Goal: Information Seeking & Learning: Find specific fact

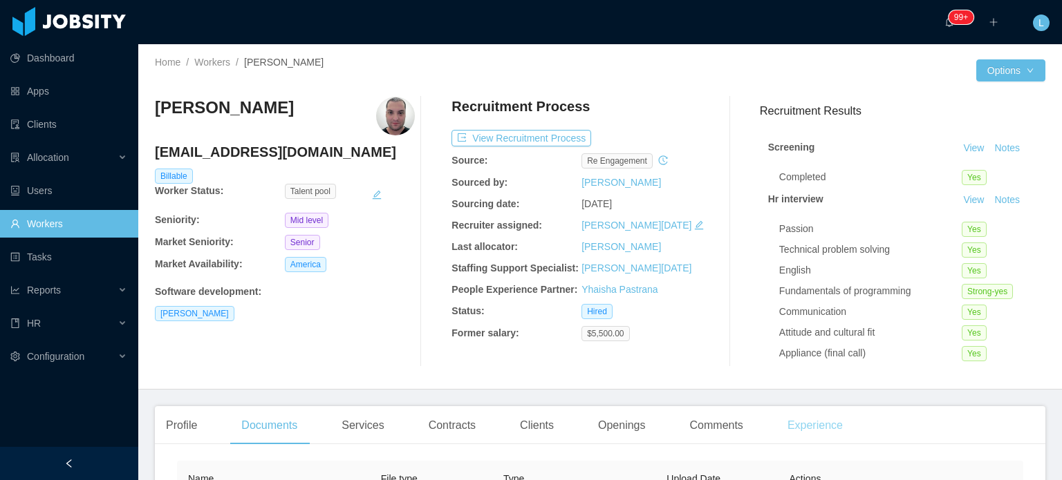
click at [813, 427] on div "Experience" at bounding box center [814, 425] width 77 height 39
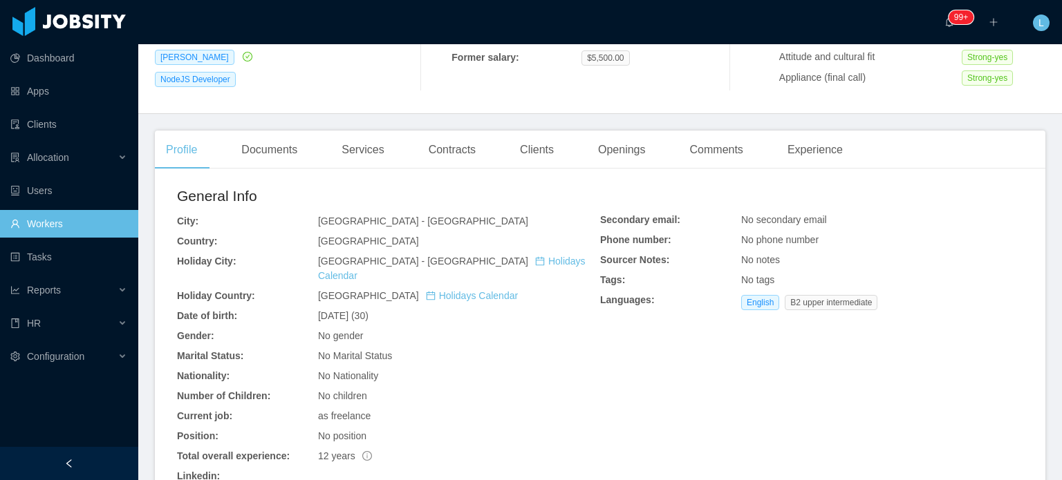
scroll to position [277, 0]
click at [799, 148] on div "Experience" at bounding box center [814, 149] width 77 height 39
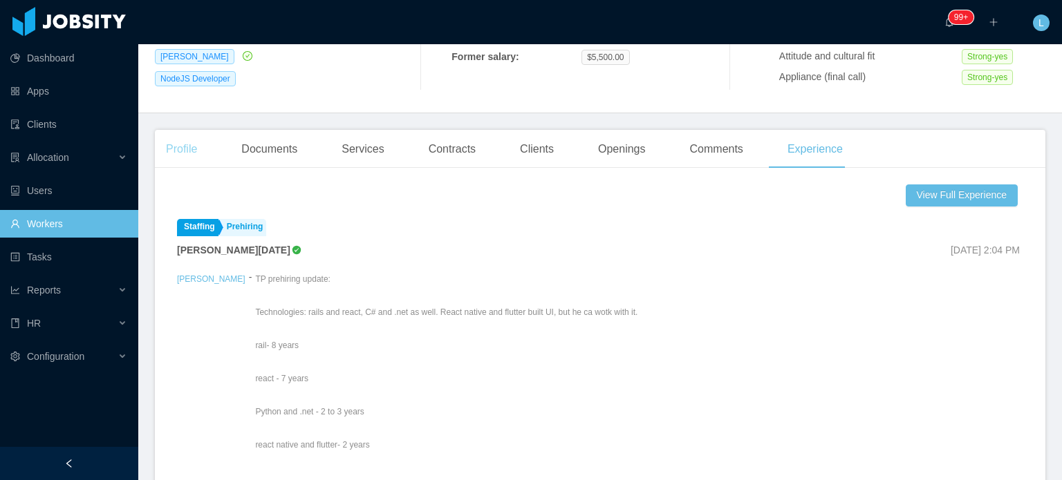
click at [172, 144] on div "Profile" at bounding box center [181, 149] width 53 height 39
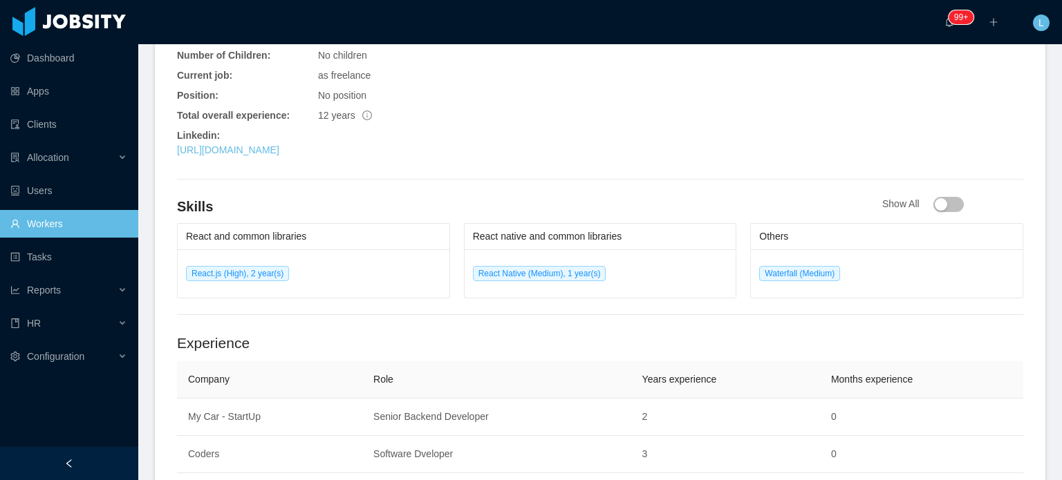
scroll to position [622, 0]
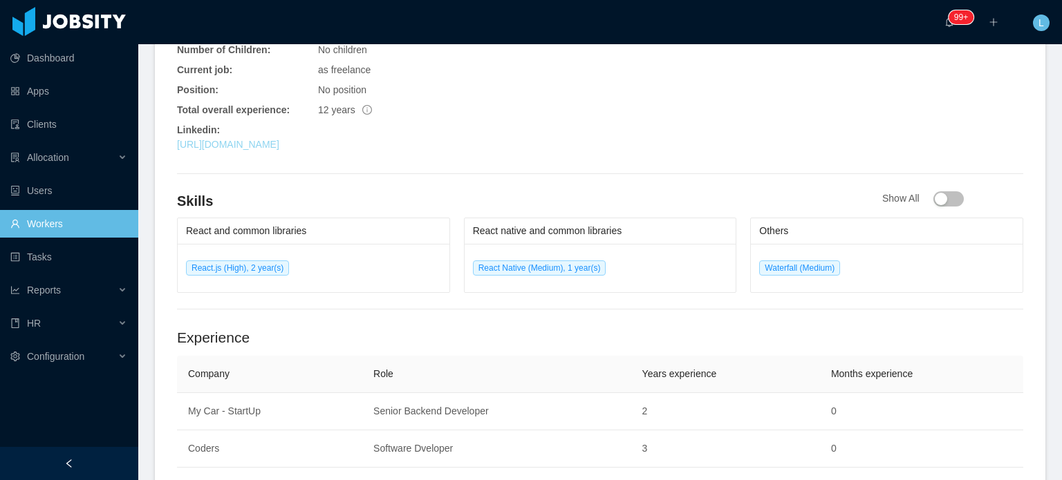
click at [279, 139] on link "https://www.linkedin.com/in/mancini-rafael" at bounding box center [228, 144] width 102 height 11
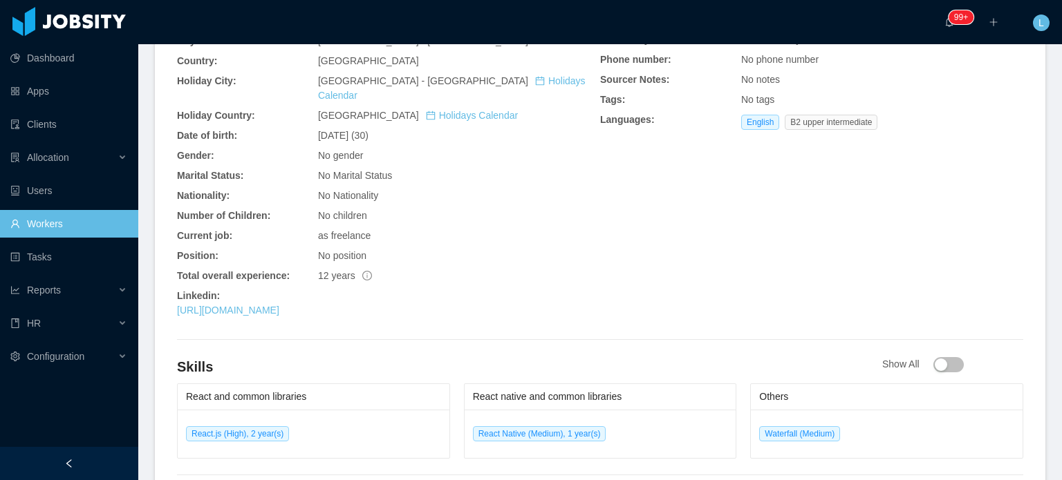
scroll to position [207, 0]
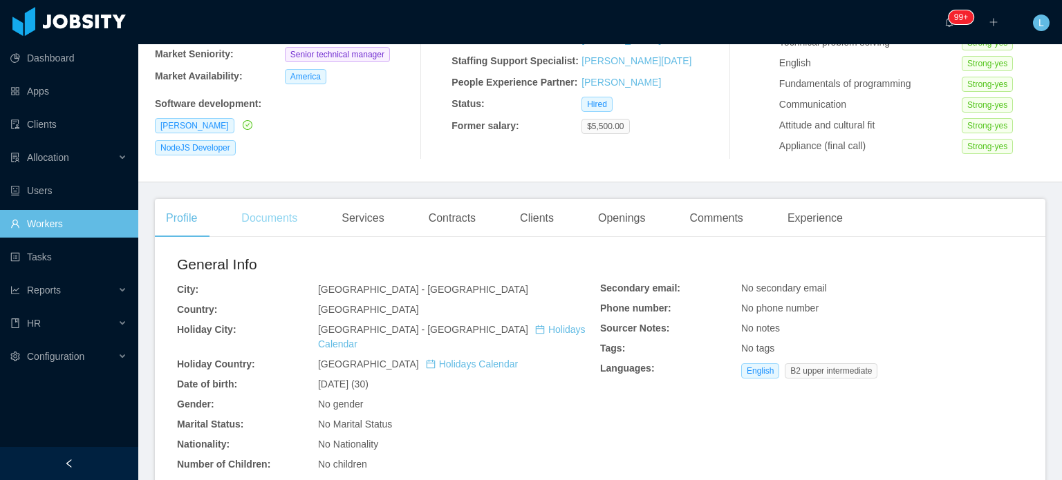
click at [277, 222] on div "Documents" at bounding box center [269, 218] width 78 height 39
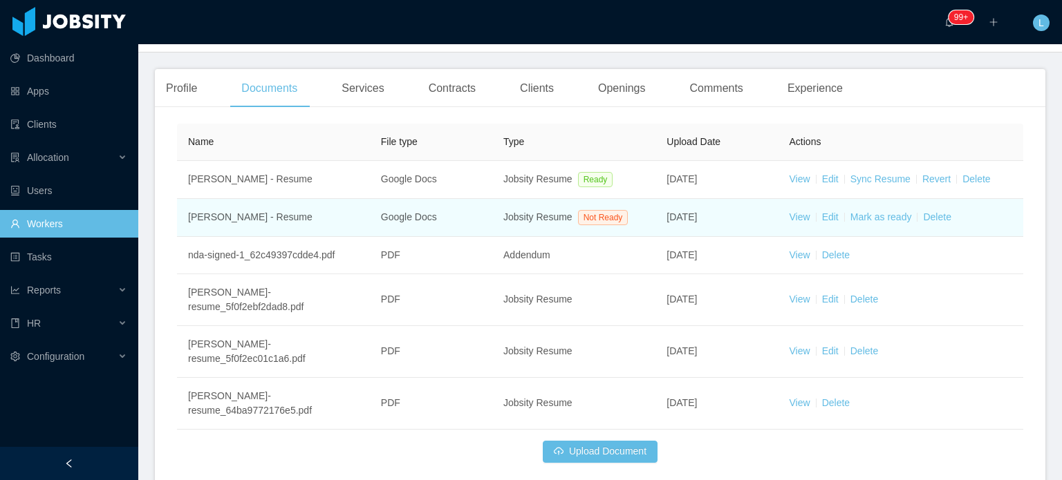
scroll to position [405, 0]
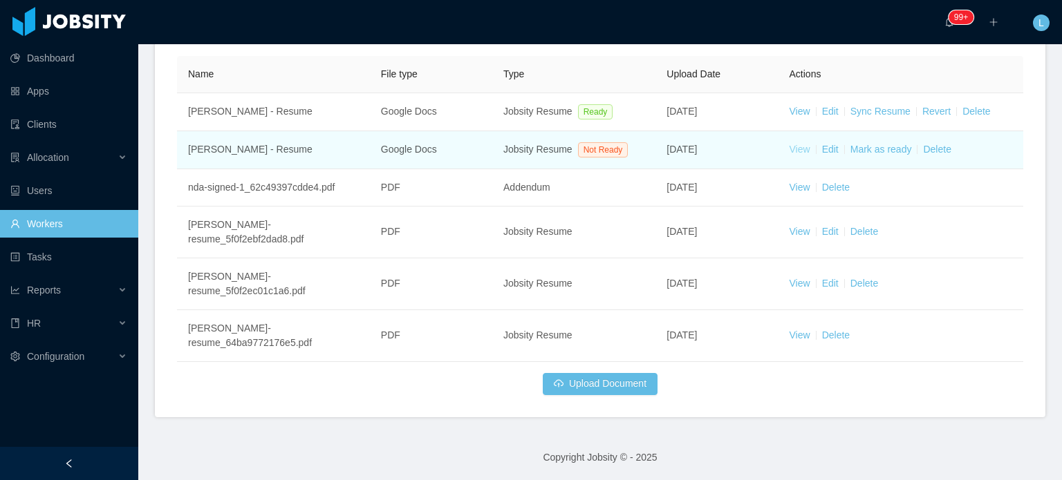
click at [796, 149] on link "View" at bounding box center [799, 149] width 21 height 11
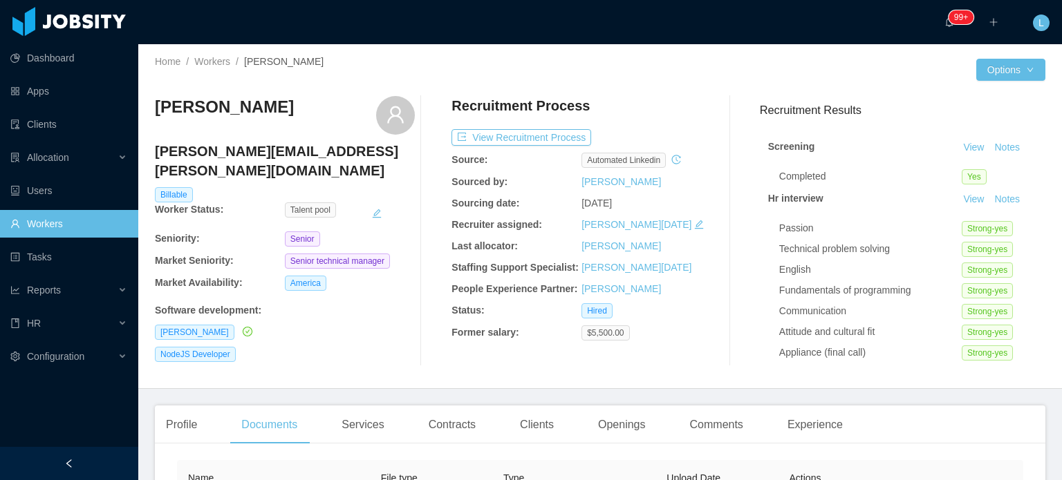
scroll to position [0, 0]
click at [815, 434] on div "Experience" at bounding box center [814, 425] width 77 height 39
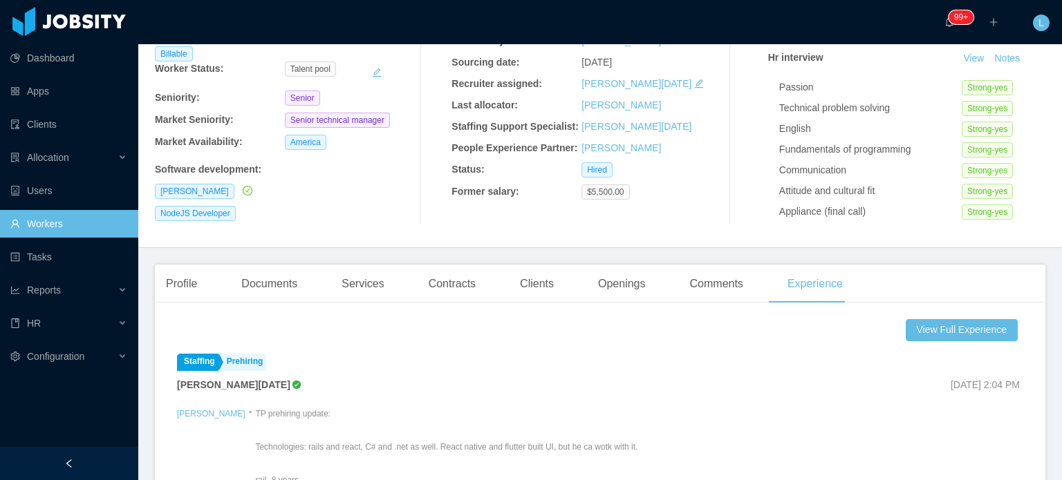
scroll to position [138, 0]
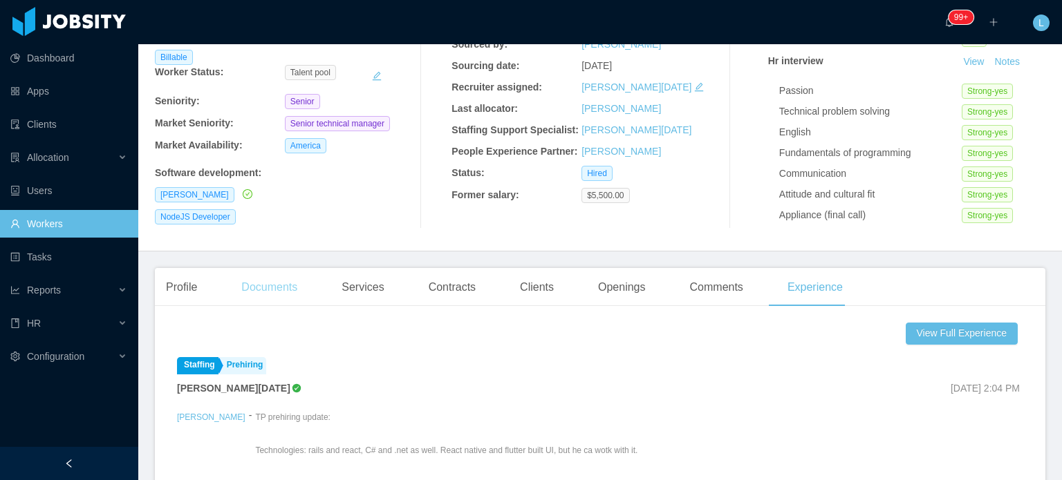
click at [281, 279] on div "Documents" at bounding box center [269, 287] width 78 height 39
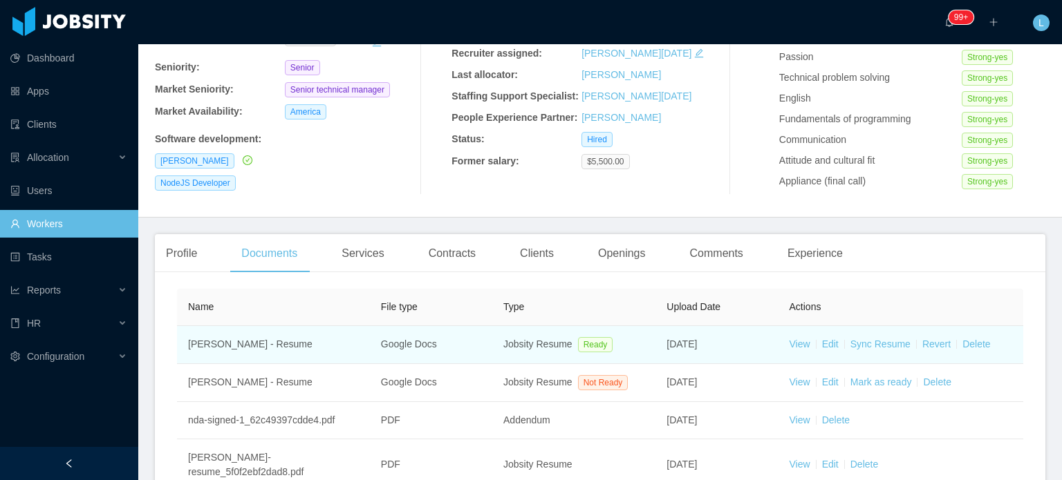
scroll to position [277, 0]
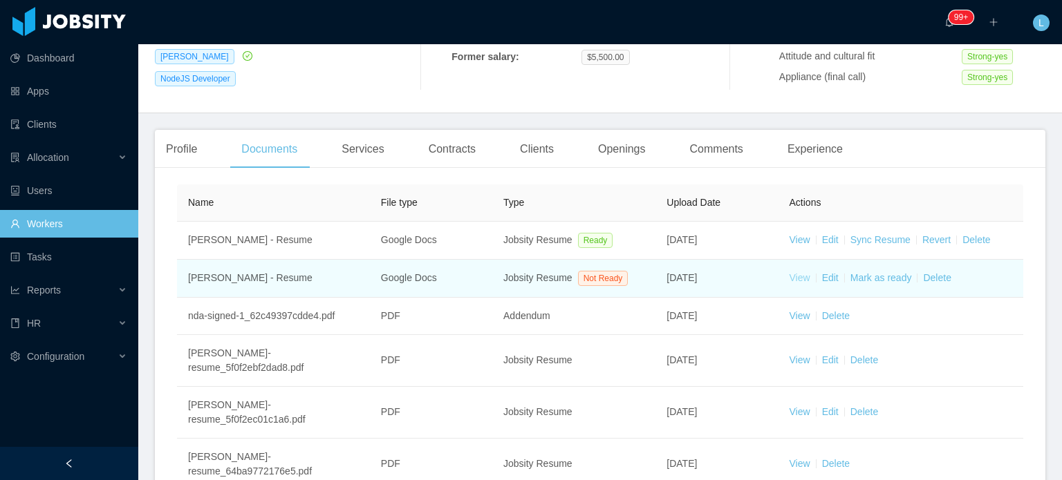
click at [791, 280] on link "View" at bounding box center [799, 277] width 21 height 11
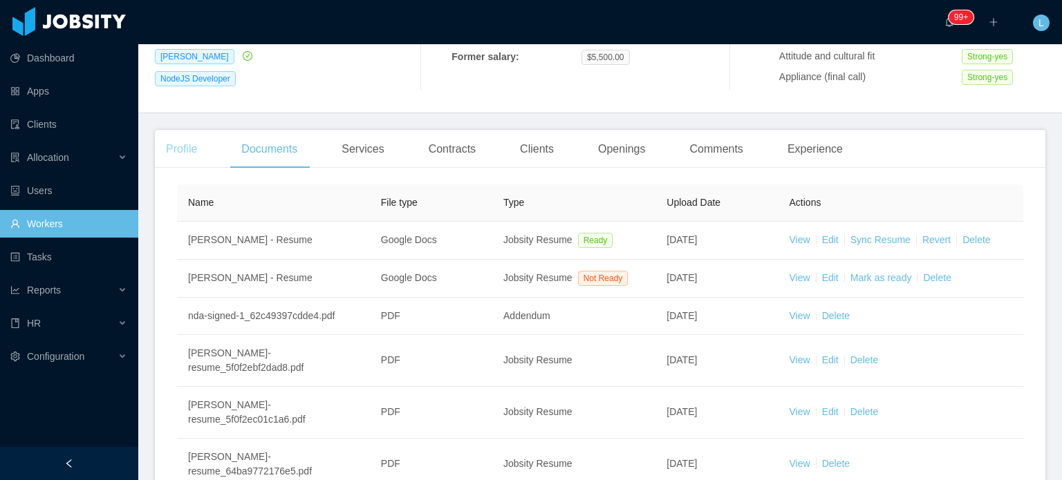
click at [184, 141] on div "Profile" at bounding box center [181, 149] width 53 height 39
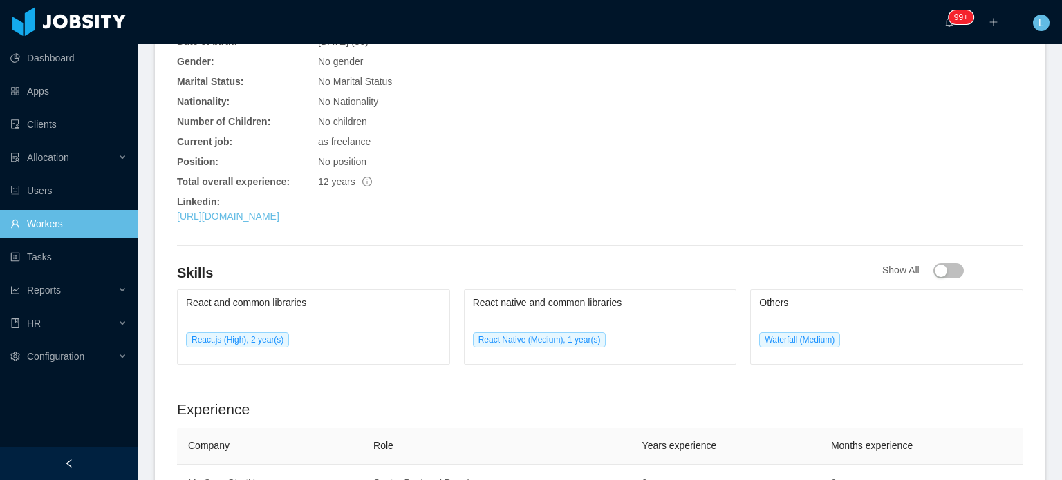
scroll to position [553, 0]
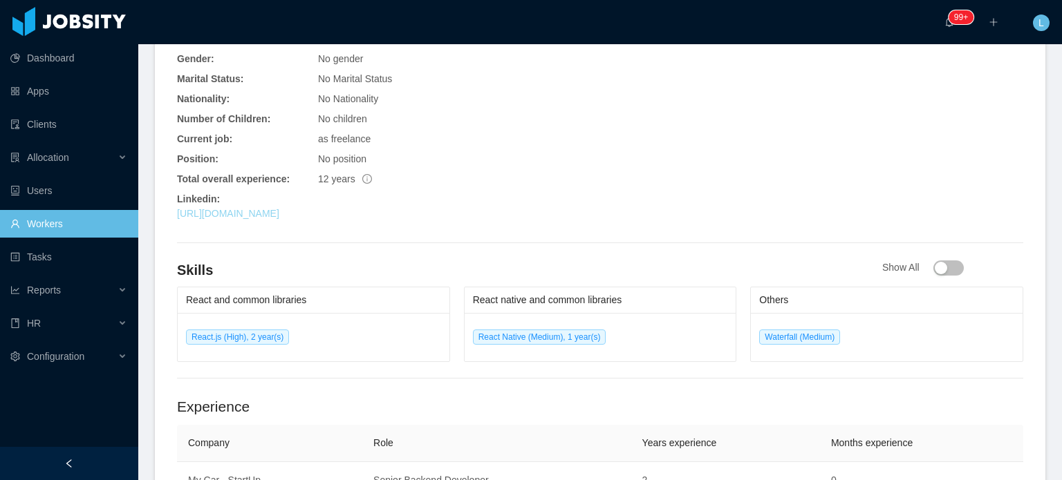
click at [279, 208] on link "https://www.linkedin.com/in/mancini-rafael" at bounding box center [228, 213] width 102 height 11
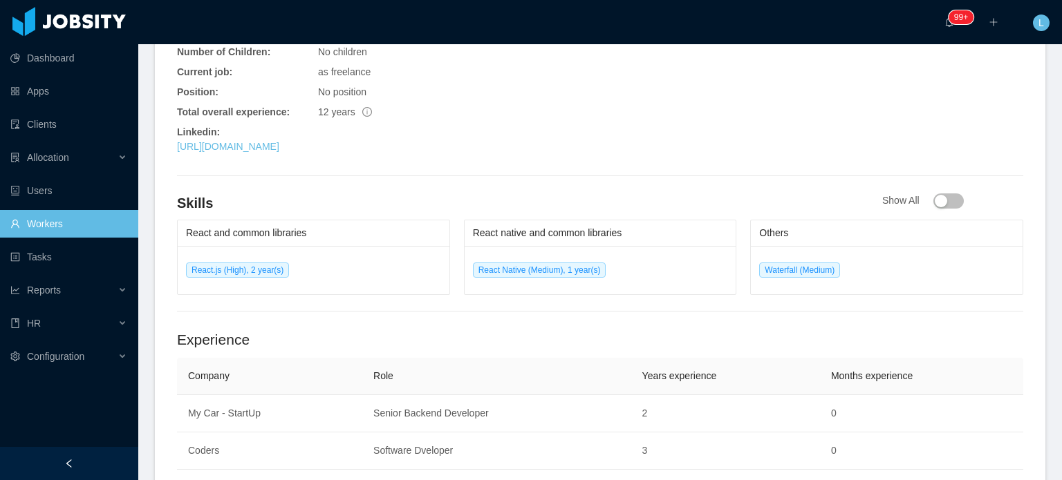
scroll to position [622, 0]
click at [279, 139] on link "https://www.linkedin.com/in/mancini-rafael" at bounding box center [228, 144] width 102 height 11
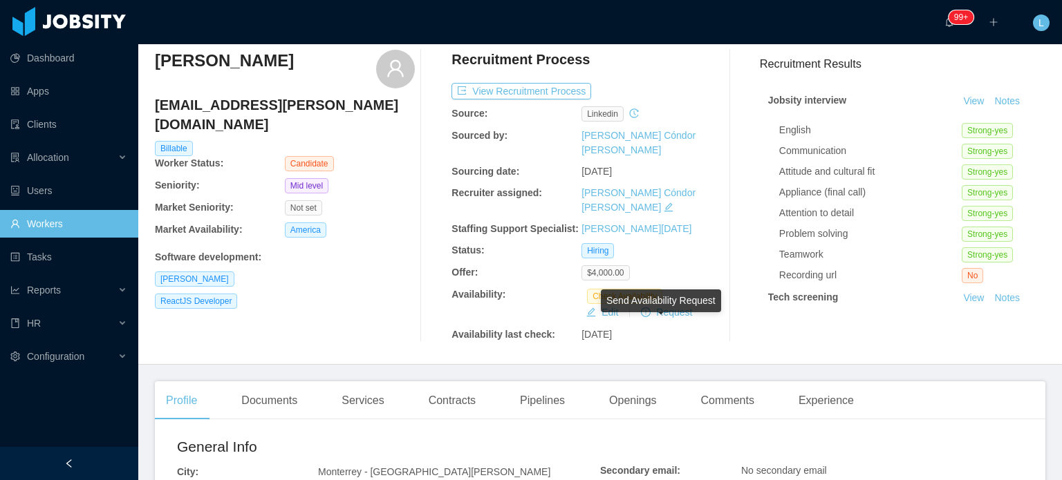
scroll to position [207, 0]
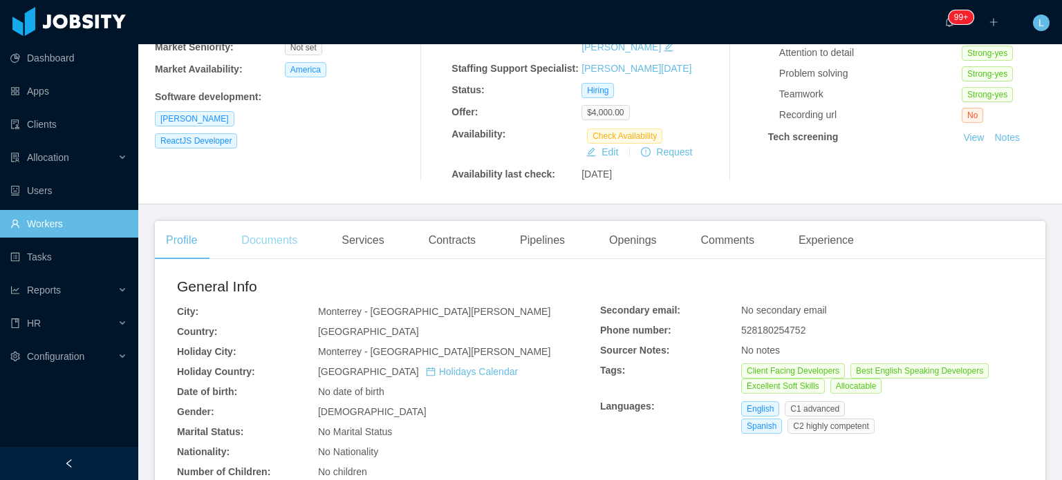
click at [242, 221] on div "Documents" at bounding box center [269, 240] width 78 height 39
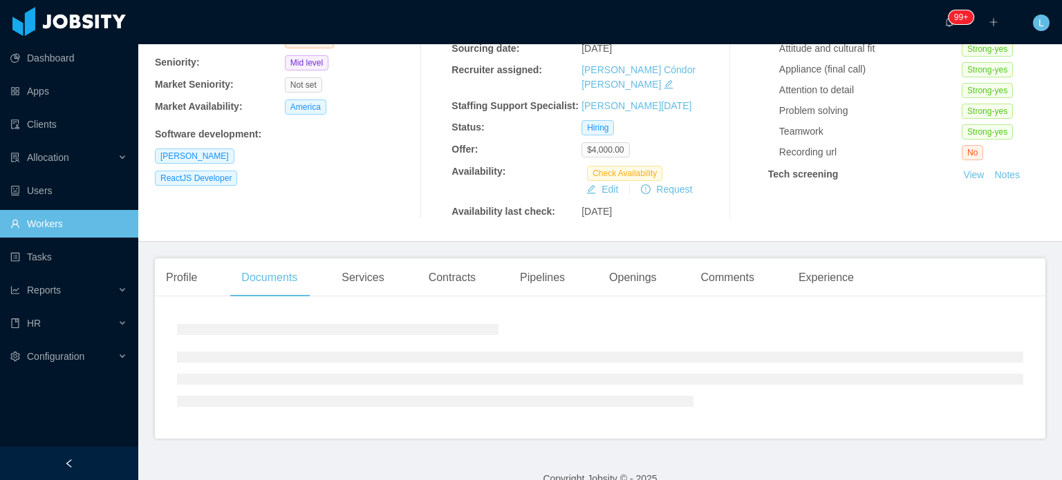
scroll to position [207, 0]
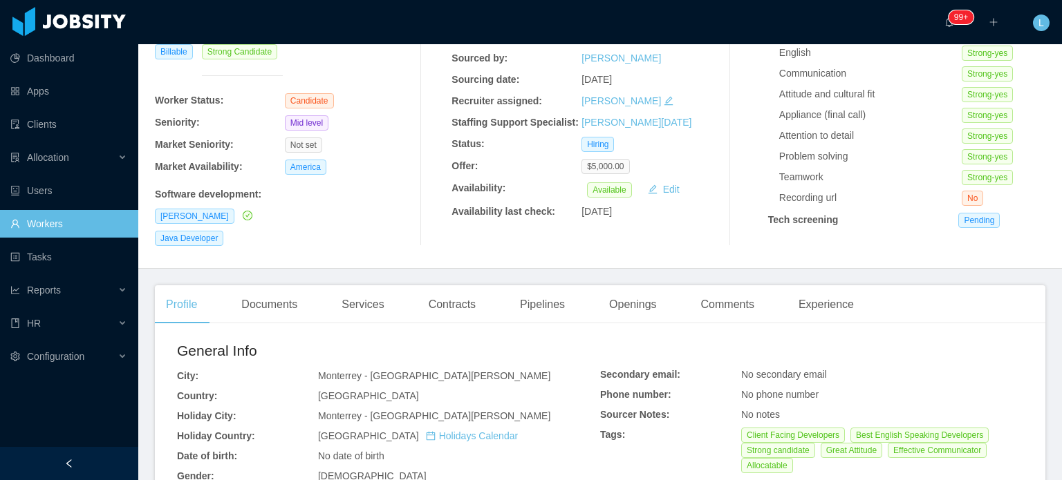
scroll to position [138, 0]
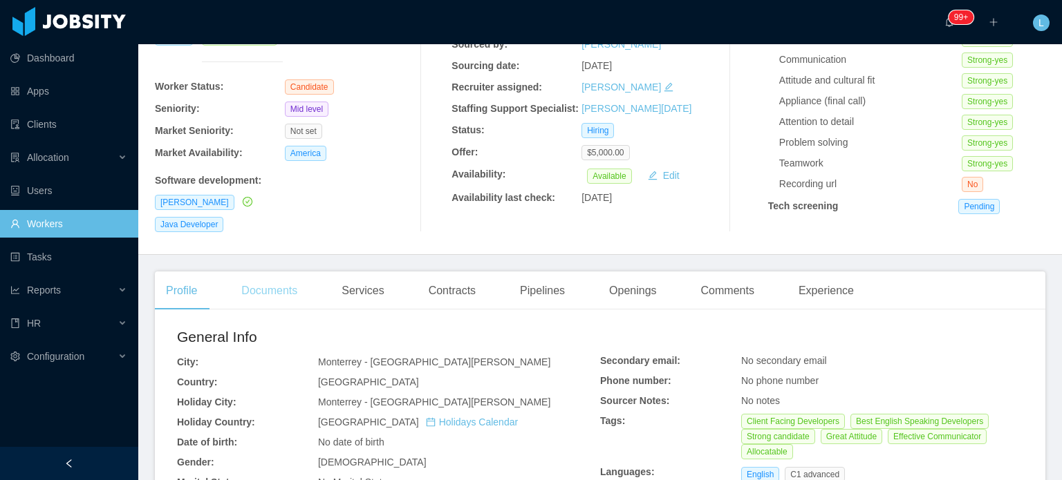
click at [268, 290] on div "Documents" at bounding box center [269, 291] width 78 height 39
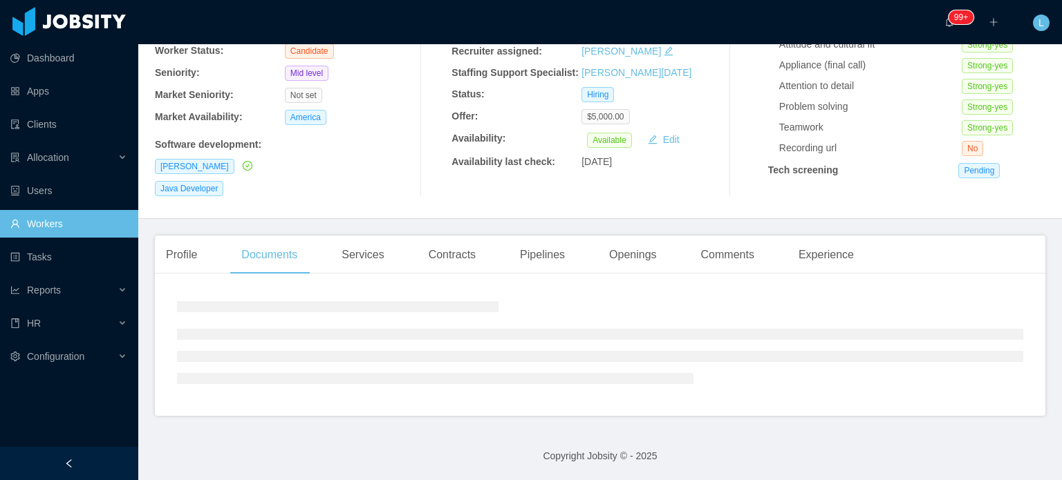
scroll to position [175, 0]
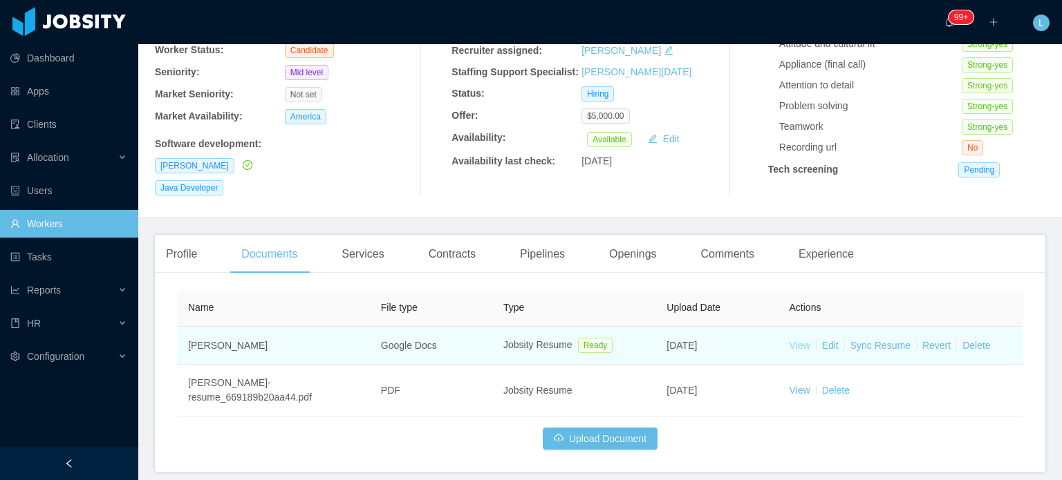
click at [792, 344] on link "View" at bounding box center [799, 345] width 21 height 11
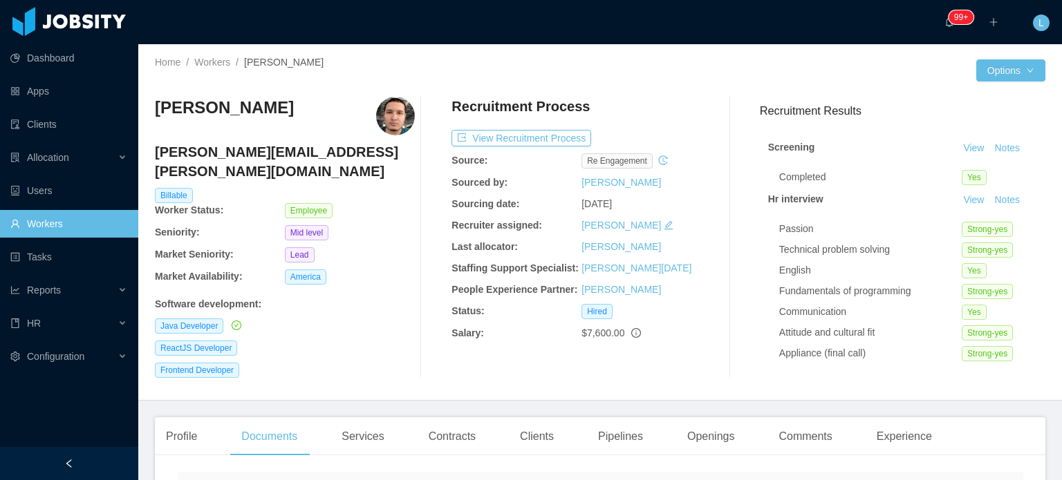
scroll to position [553, 0]
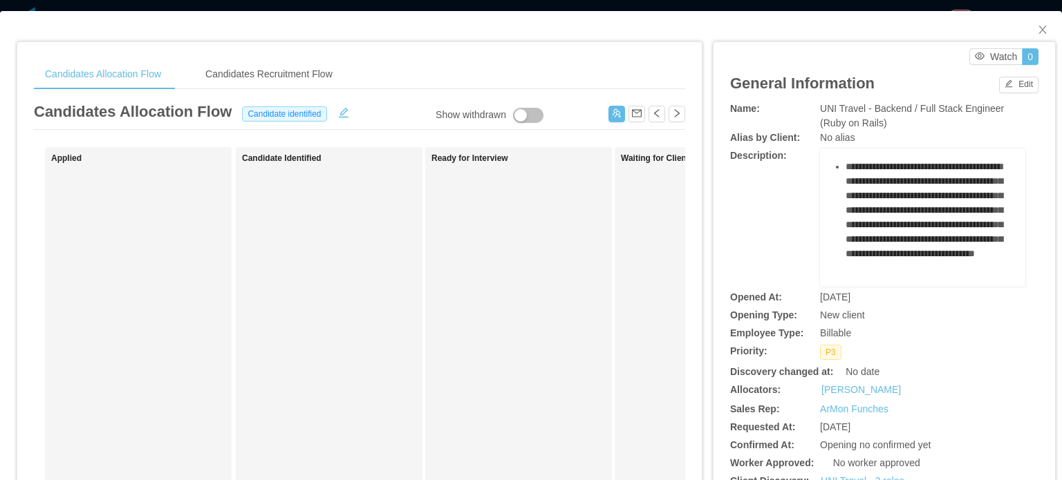
scroll to position [346, 0]
drag, startPoint x: 836, startPoint y: 197, endPoint x: 923, endPoint y: 194, distance: 87.2
click at [929, 191] on ul "**********" at bounding box center [923, 63] width 184 height 397
copy ul "**********"
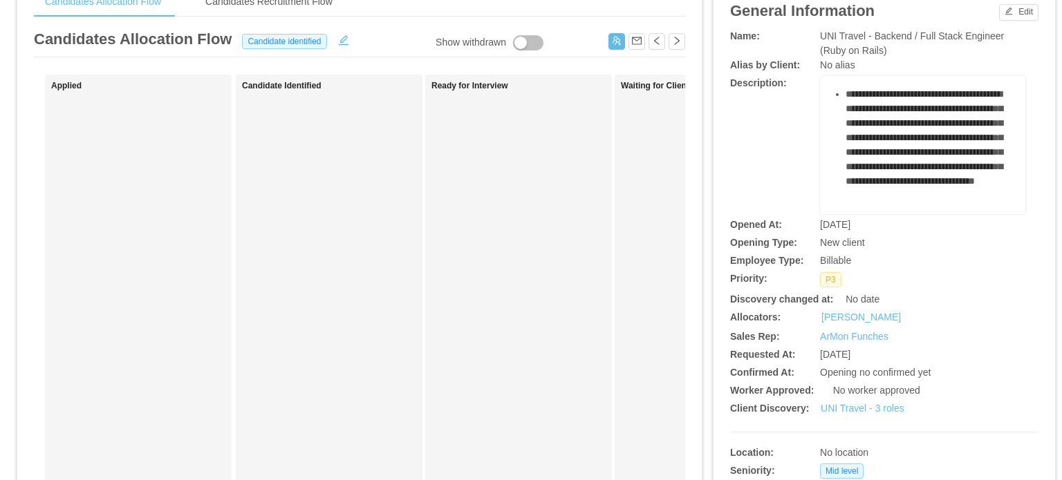
scroll to position [69, 0]
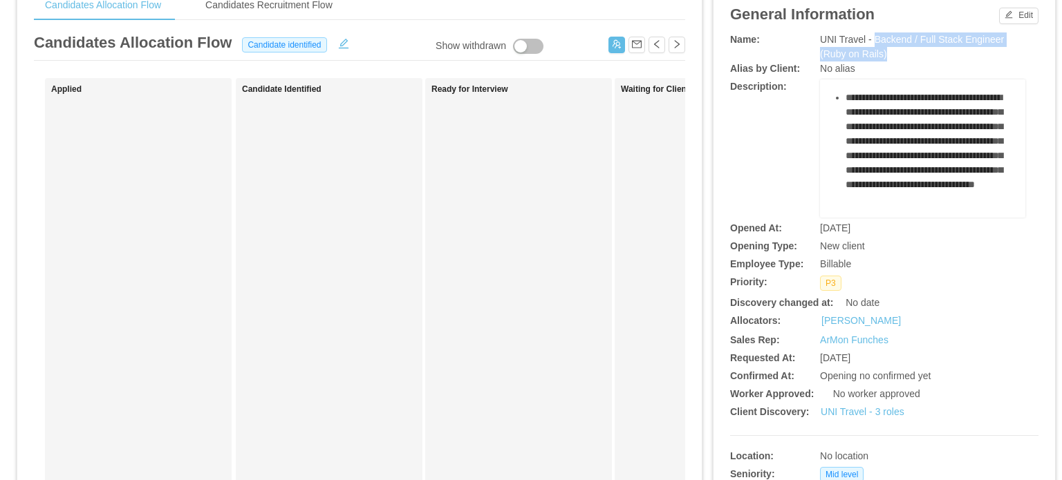
drag, startPoint x: 865, startPoint y: 38, endPoint x: 892, endPoint y: 49, distance: 29.8
click at [892, 49] on div "UNI Travel - Backend / Full Stack Engineer (Ruby on Rails)" at bounding box center [922, 46] width 205 height 29
copy span "Backend / Full Stack Engineer (Ruby on Rails)"
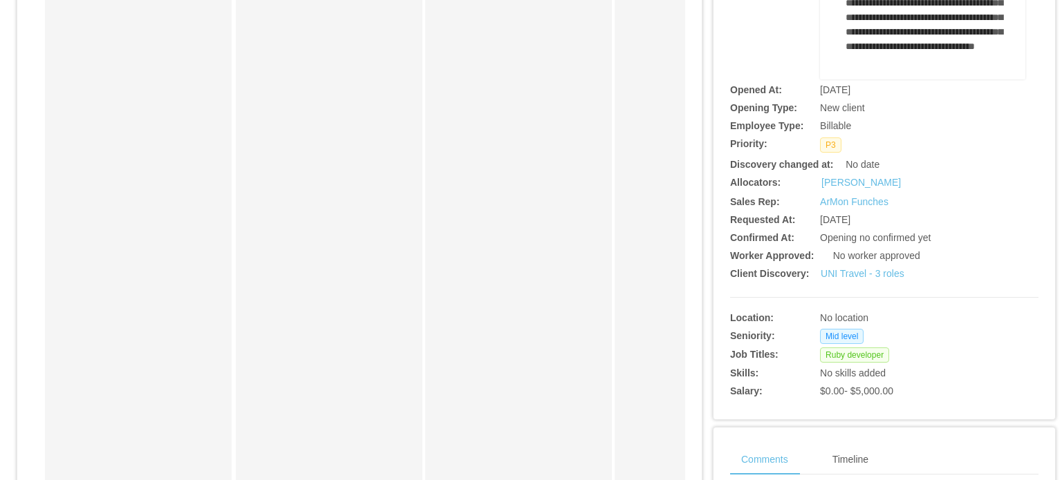
scroll to position [0, 0]
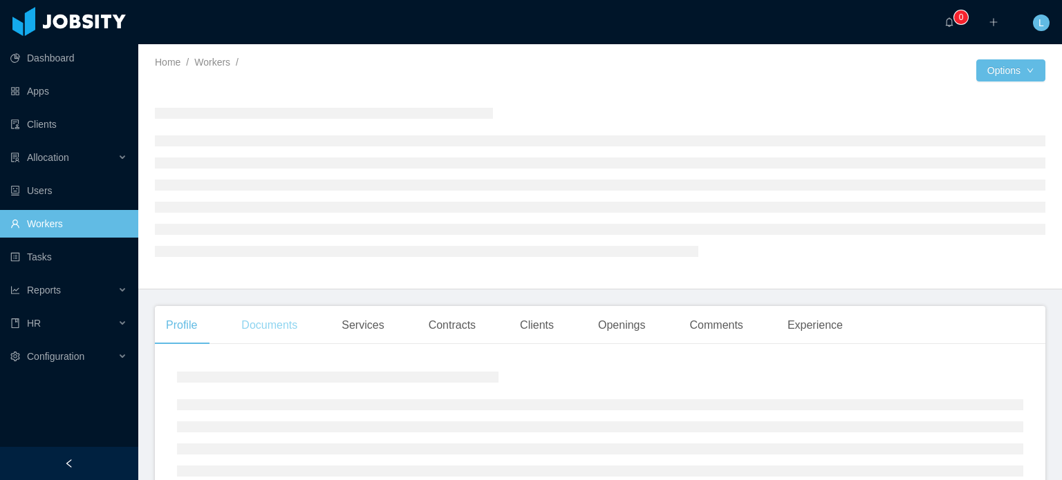
click at [281, 324] on div "Documents" at bounding box center [269, 325] width 78 height 39
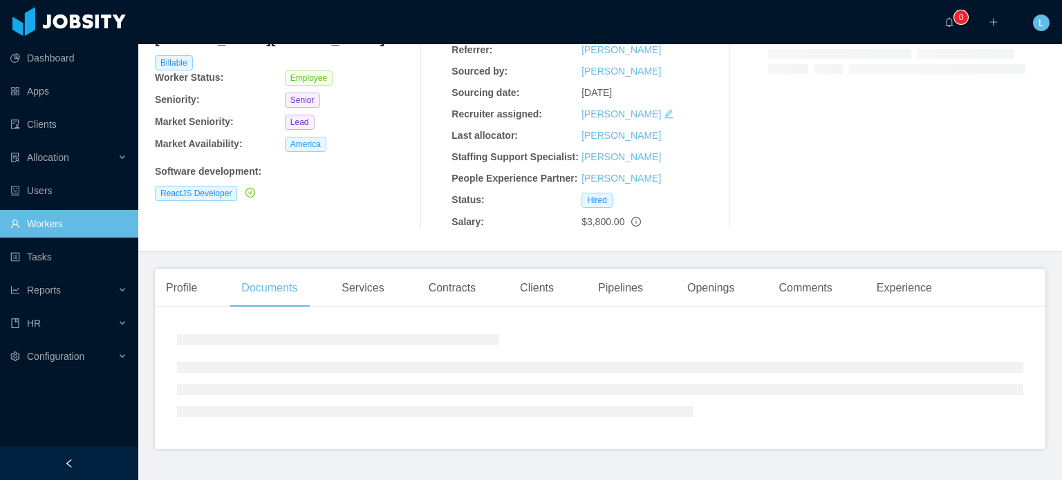
scroll to position [166, 0]
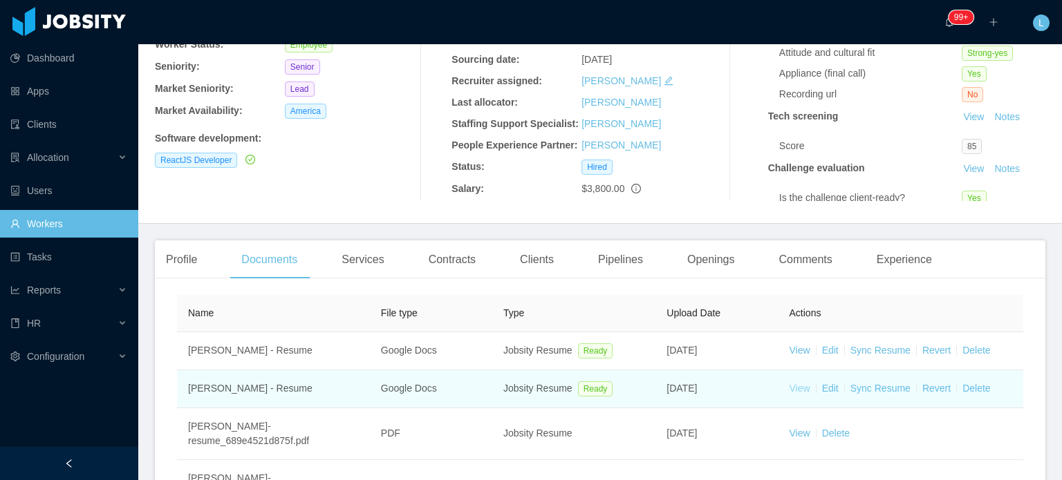
click at [796, 385] on link "View" at bounding box center [799, 388] width 21 height 11
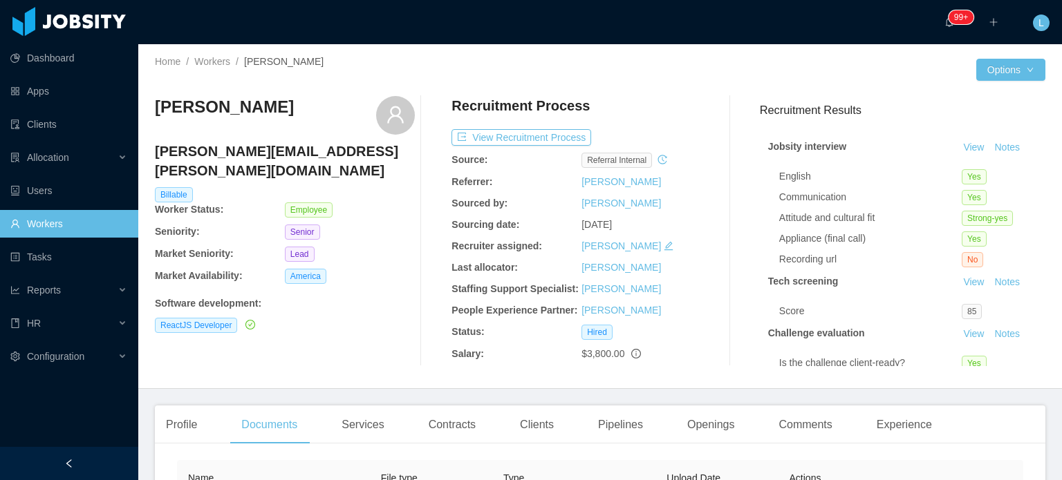
scroll to position [0, 0]
click at [50, 124] on link "Clients" at bounding box center [68, 125] width 117 height 28
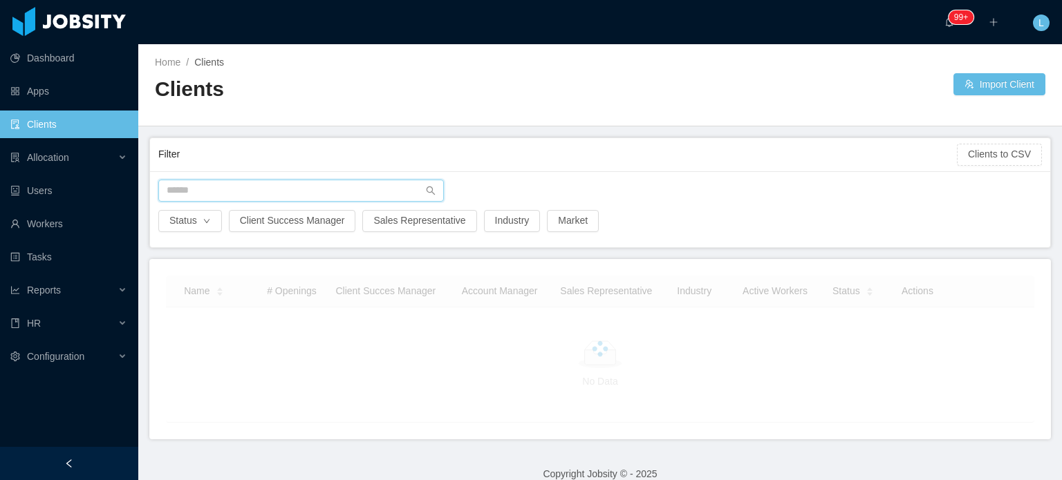
click at [307, 190] on input "text" at bounding box center [301, 191] width 286 height 22
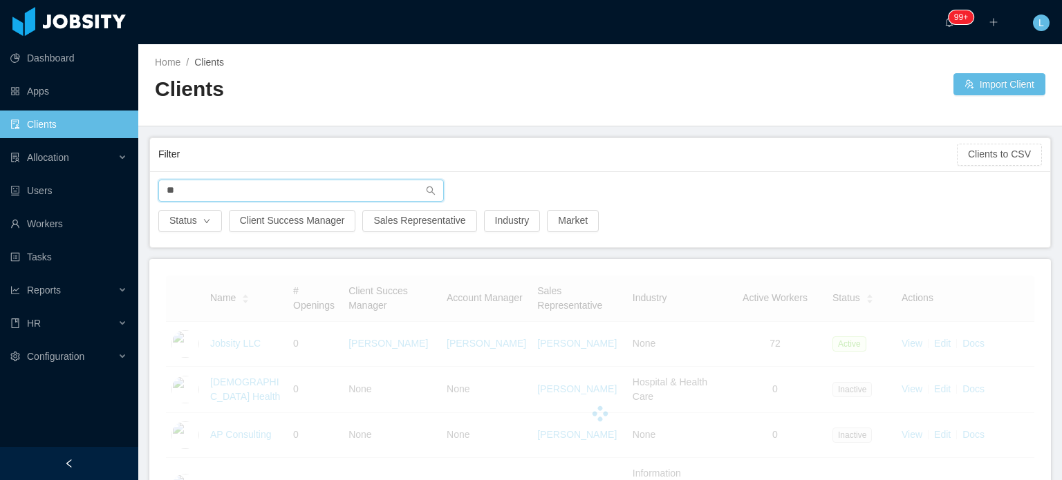
type input "*"
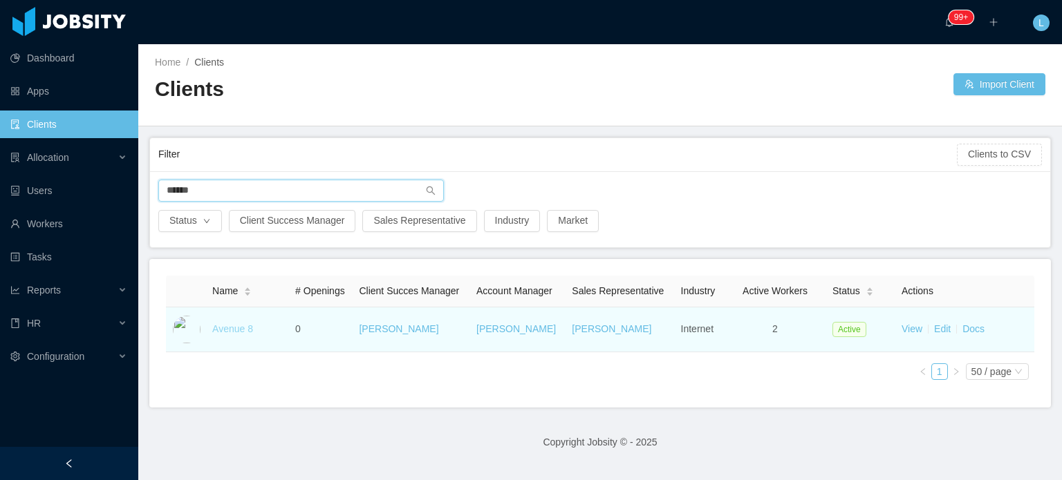
type input "******"
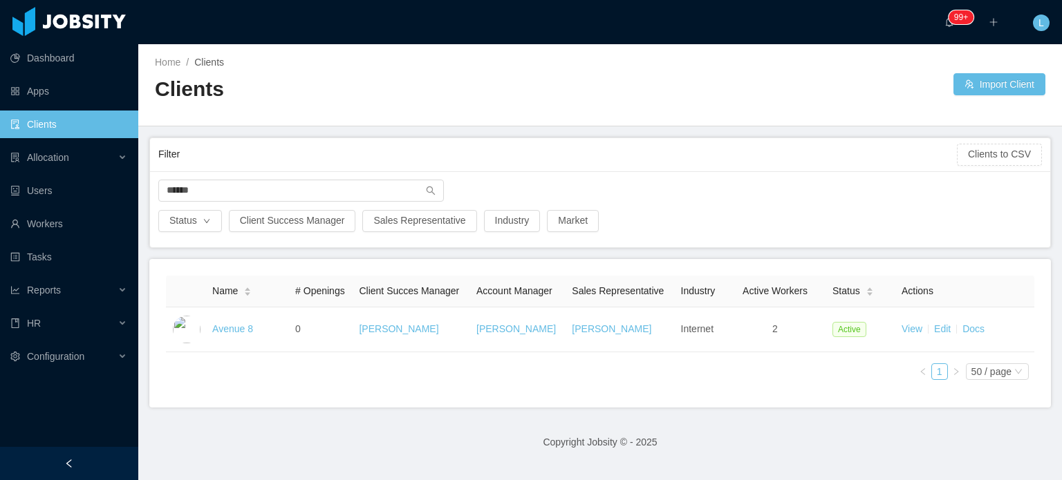
click at [231, 329] on link "Avenue 8" at bounding box center [232, 329] width 41 height 11
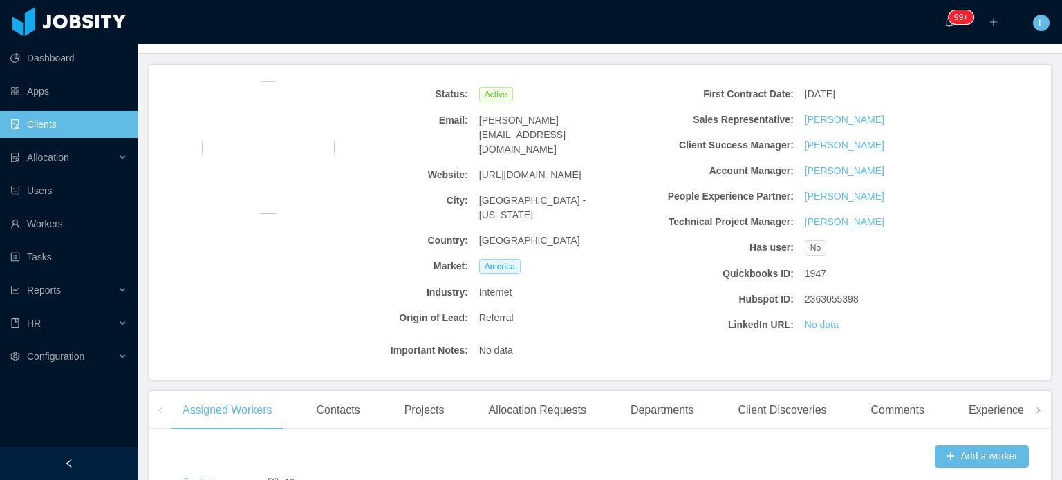
scroll to position [69, 0]
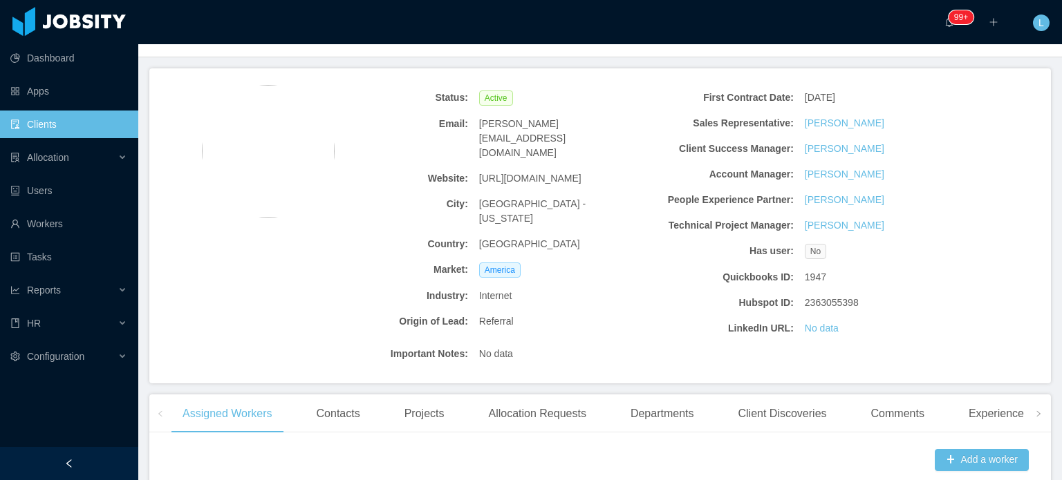
click at [557, 171] on span "https://www.avenue8.com/" at bounding box center [530, 178] width 102 height 15
copy span "https://www.avenue8.com/"
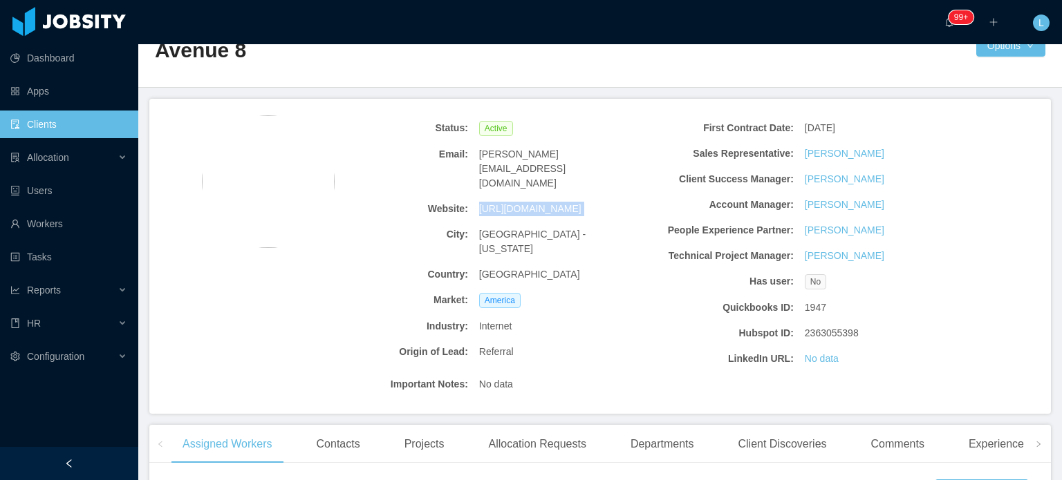
scroll to position [0, 0]
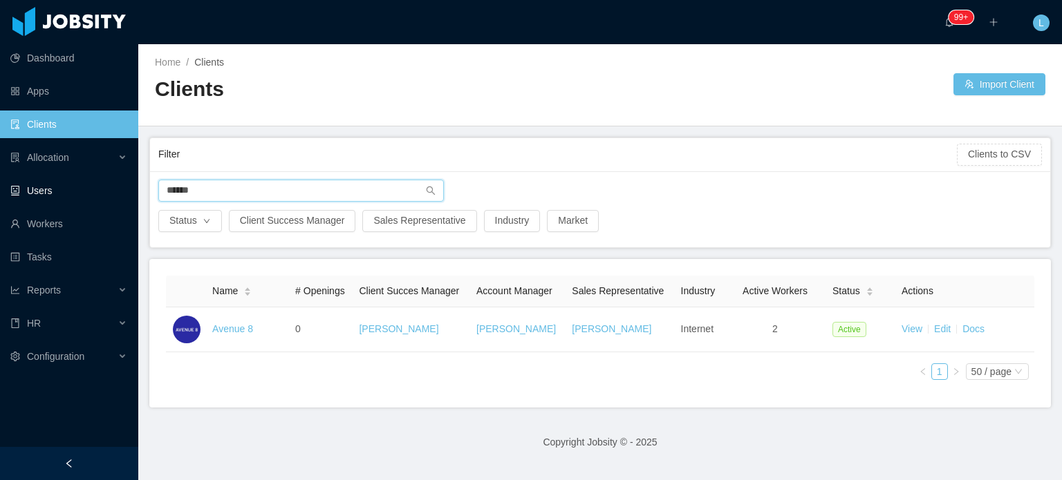
drag, startPoint x: 238, startPoint y: 191, endPoint x: 0, endPoint y: 187, distance: 238.5
click at [0, 187] on section "Dashboard Apps Clients Allocation Users Workers Tasks Reports HR Configuration …" at bounding box center [531, 240] width 1062 height 480
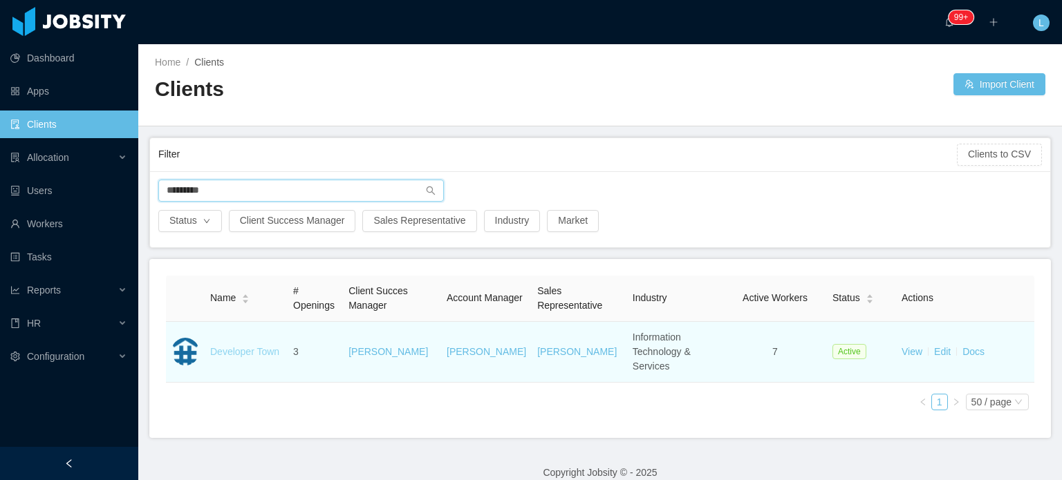
type input "*********"
click at [254, 347] on link "Developer Town" at bounding box center [244, 351] width 69 height 11
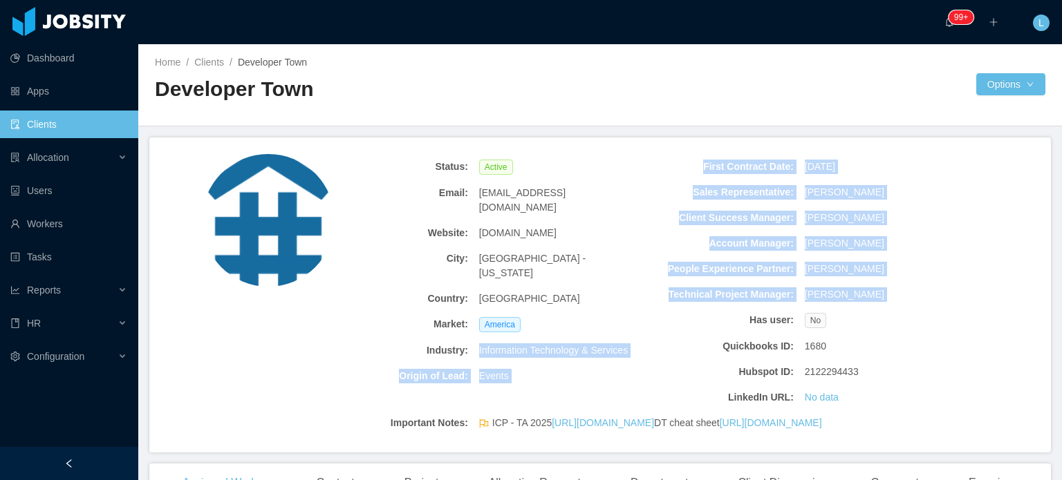
drag, startPoint x: 476, startPoint y: 318, endPoint x: 628, endPoint y: 321, distance: 152.1
click at [630, 320] on div "Status: Active Email: ltabor@developertown.com Website: www.developertown.com C…" at bounding box center [635, 282] width 651 height 256
click at [588, 344] on span "Information Technology & Services" at bounding box center [553, 351] width 149 height 15
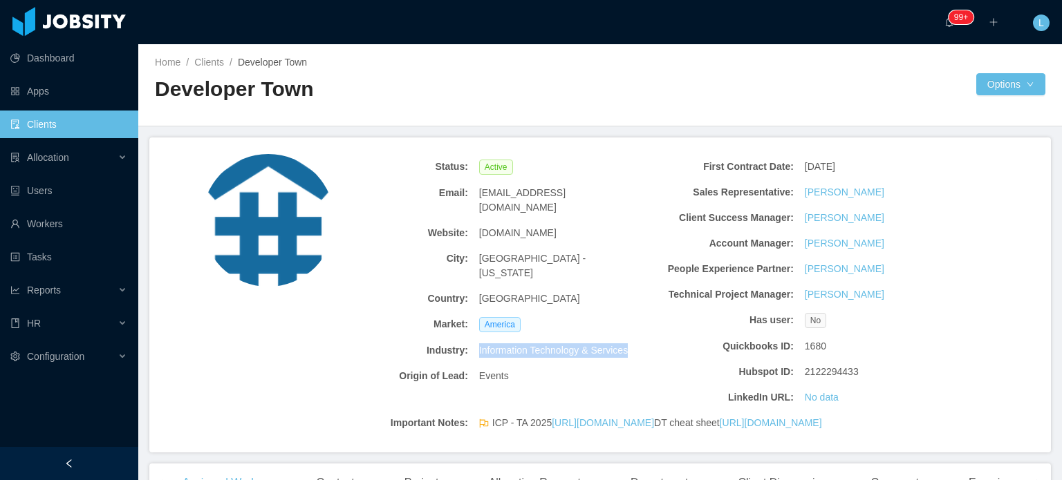
drag, startPoint x: 476, startPoint y: 323, endPoint x: 625, endPoint y: 322, distance: 149.3
click at [625, 338] on div "Information Technology & Services" at bounding box center [555, 351] width 163 height 26
copy span "Information Technology & Services"
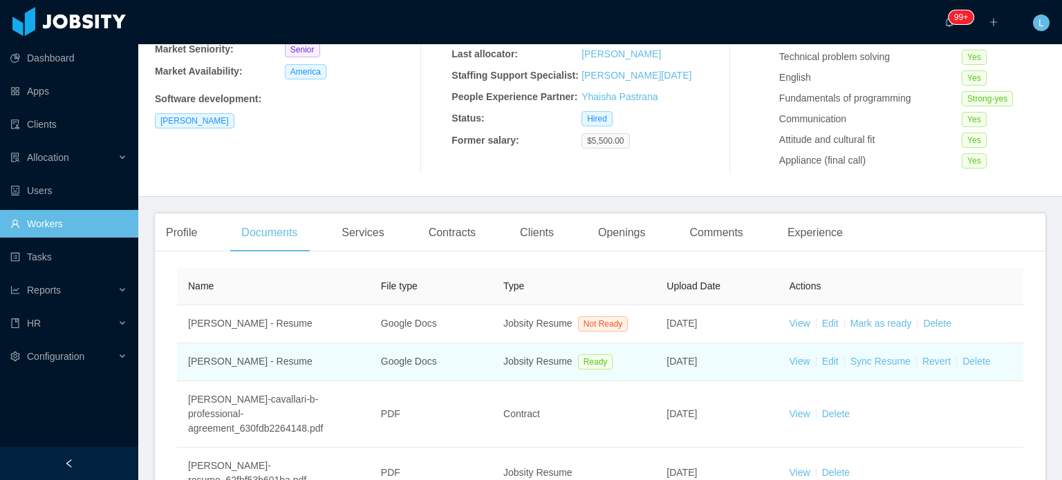
scroll to position [207, 0]
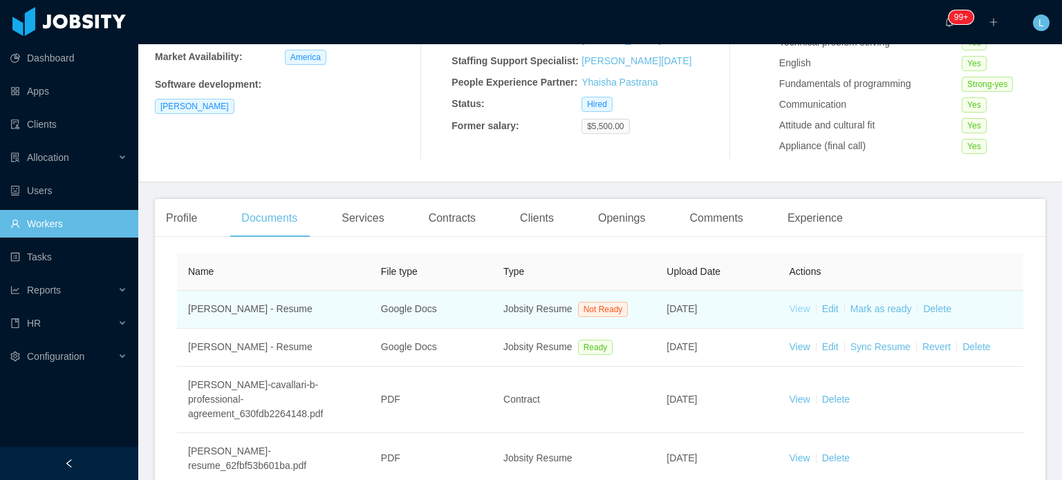
click at [789, 309] on link "View" at bounding box center [799, 308] width 21 height 11
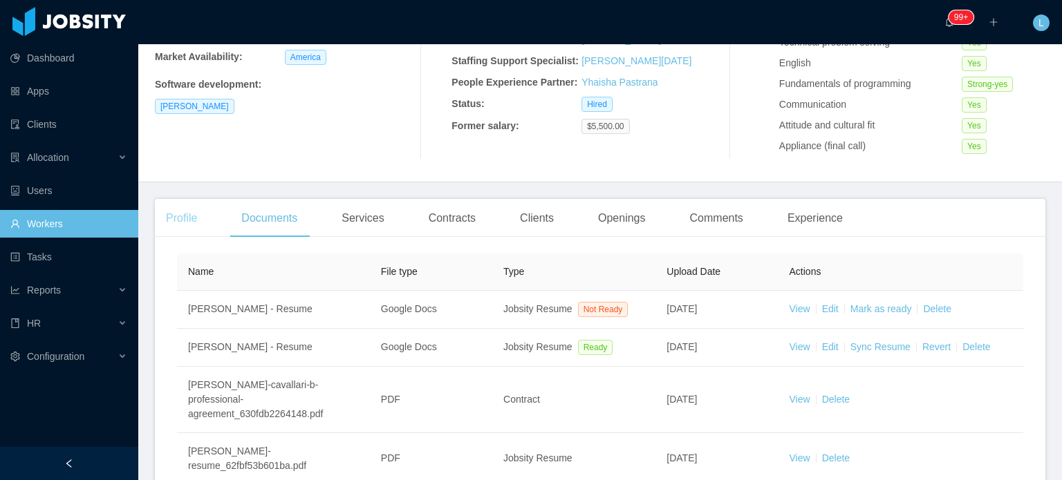
click at [191, 223] on div "Profile" at bounding box center [181, 218] width 53 height 39
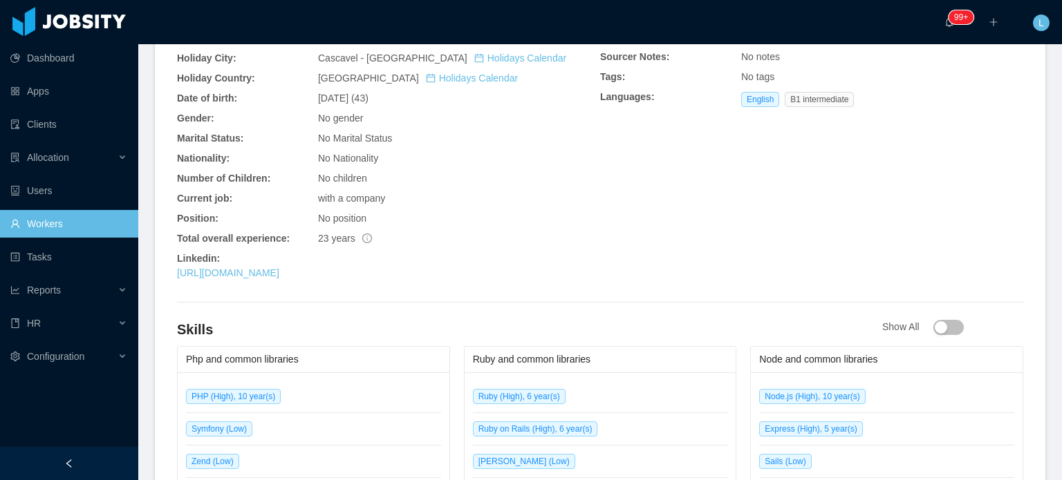
scroll to position [484, 0]
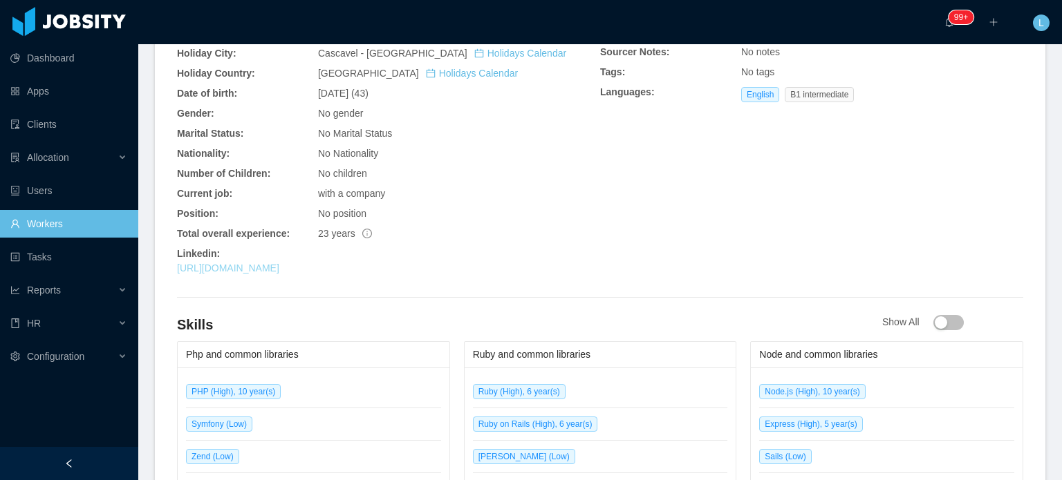
click at [278, 271] on link "[URL][DOMAIN_NAME]" at bounding box center [228, 268] width 102 height 11
